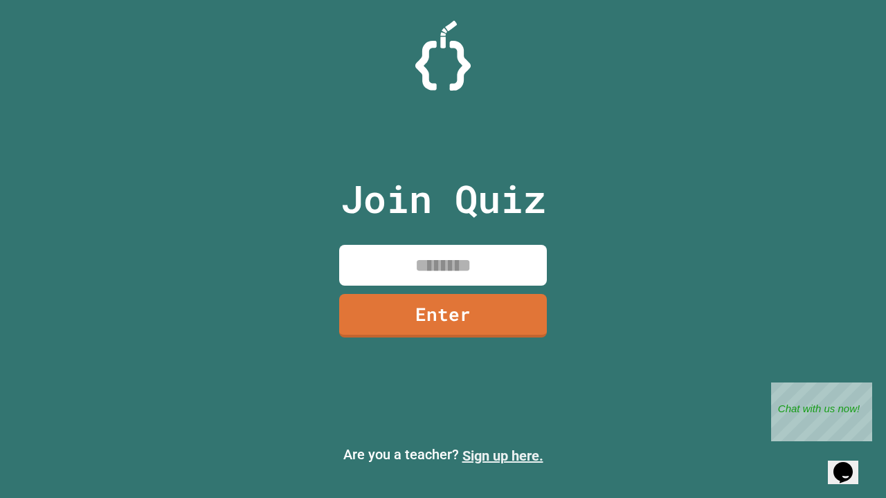
click at [502, 456] on link "Sign up here." at bounding box center [502, 456] width 81 height 17
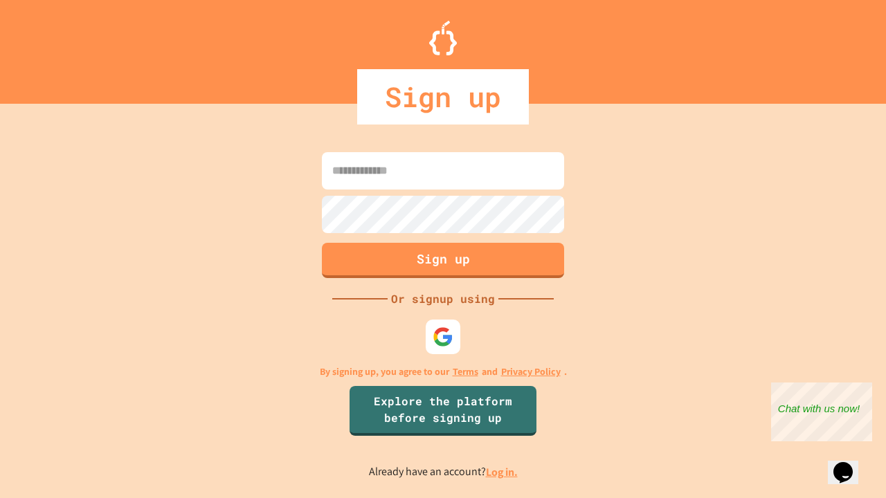
click at [502, 472] on link "Log in." at bounding box center [502, 472] width 32 height 15
